Goal: Information Seeking & Learning: Learn about a topic

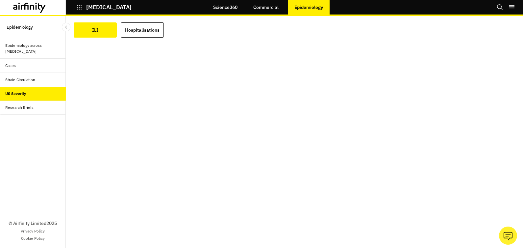
click at [79, 9] on icon "button" at bounding box center [79, 7] width 6 height 6
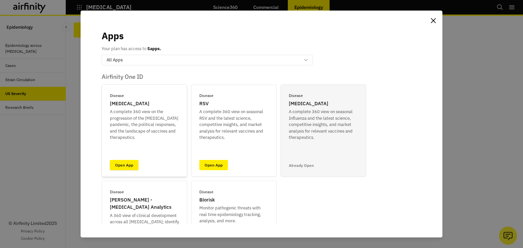
click at [121, 162] on link "Open App" at bounding box center [124, 165] width 29 height 10
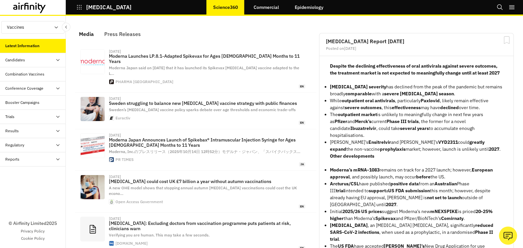
scroll to position [425, 191]
click at [369, 76] on p "Despite the declining effectiveness of oral antivirals against severe outcomes,…" at bounding box center [416, 70] width 173 height 14
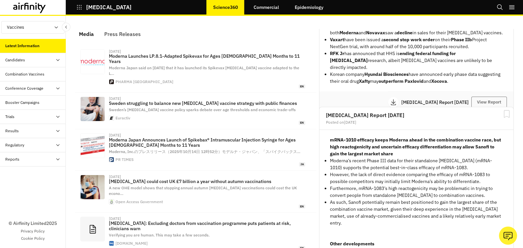
scroll to position [420, 0]
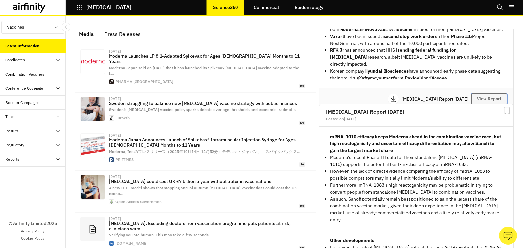
click at [472, 93] on button "View Report" at bounding box center [490, 98] width 36 height 11
